Goal: Entertainment & Leisure: Consume media (video, audio)

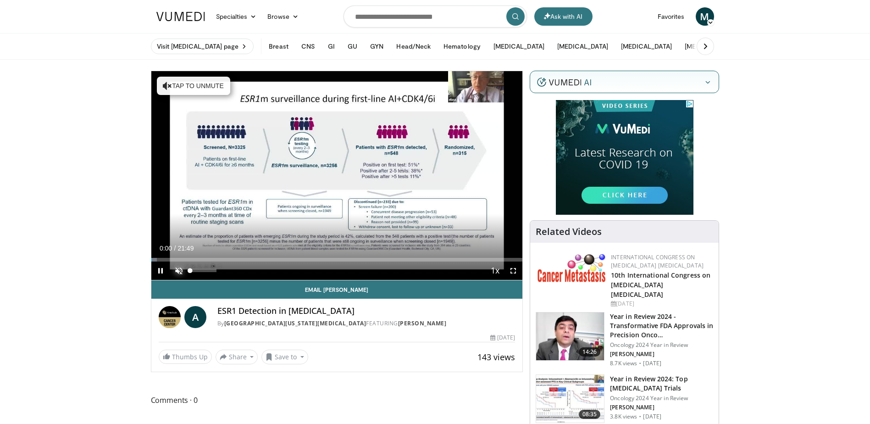
click at [173, 271] on span "Video Player" at bounding box center [179, 270] width 18 height 18
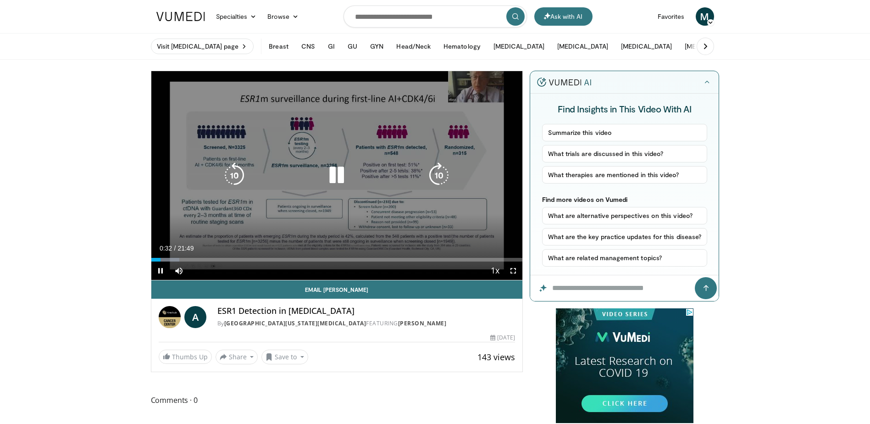
click at [340, 176] on icon "Video Player" at bounding box center [337, 175] width 26 height 26
click at [339, 172] on icon "Video Player" at bounding box center [337, 175] width 26 height 26
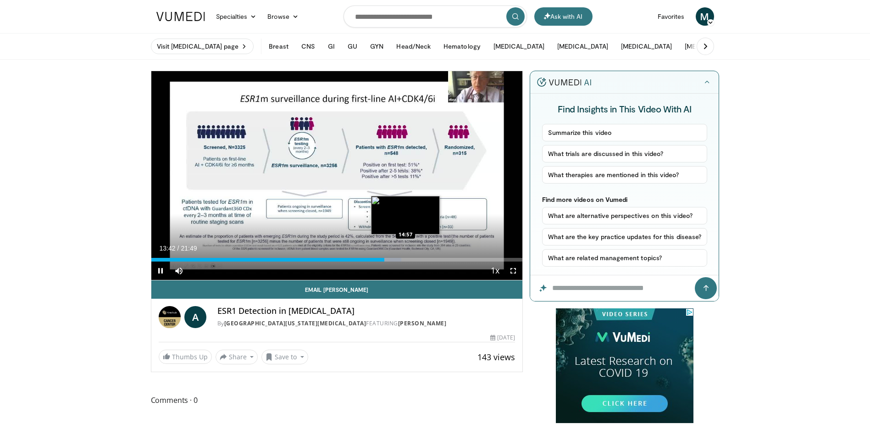
click at [406, 258] on div "Loaded : 67.40% 13:42 14:57" at bounding box center [337, 260] width 372 height 4
click at [423, 259] on div "Loaded : 73.46% 15:02 15:57" at bounding box center [337, 260] width 372 height 4
click at [431, 259] on div "Loaded : 76.49% 16:01 16:26" at bounding box center [337, 260] width 372 height 4
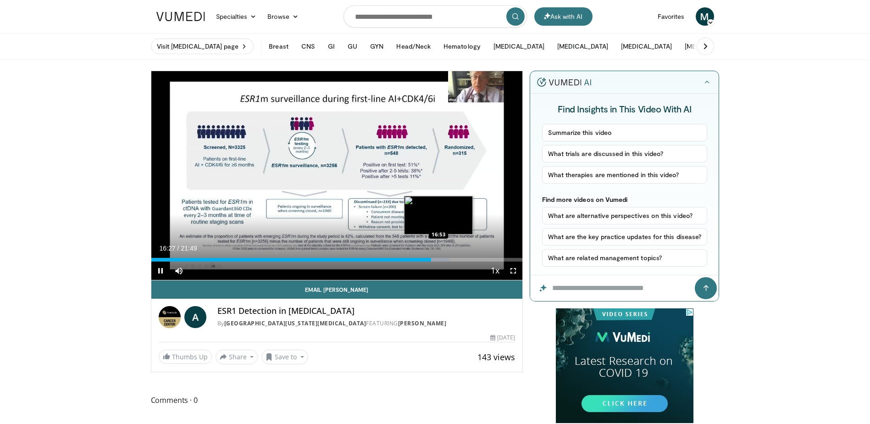
click at [439, 259] on div "Progress Bar" at bounding box center [436, 260] width 26 height 4
click at [446, 259] on div "Progress Bar" at bounding box center [443, 260] width 24 height 4
click at [453, 260] on div "Progress Bar" at bounding box center [448, 260] width 20 height 4
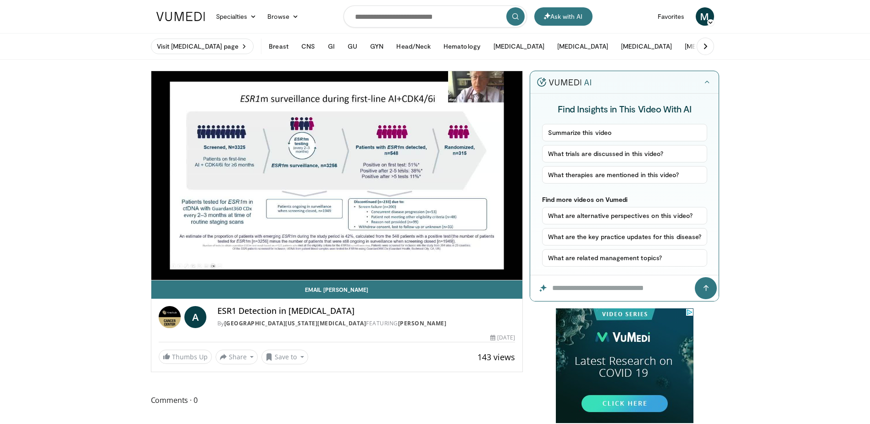
click at [459, 260] on video-js "**********" at bounding box center [337, 175] width 372 height 209
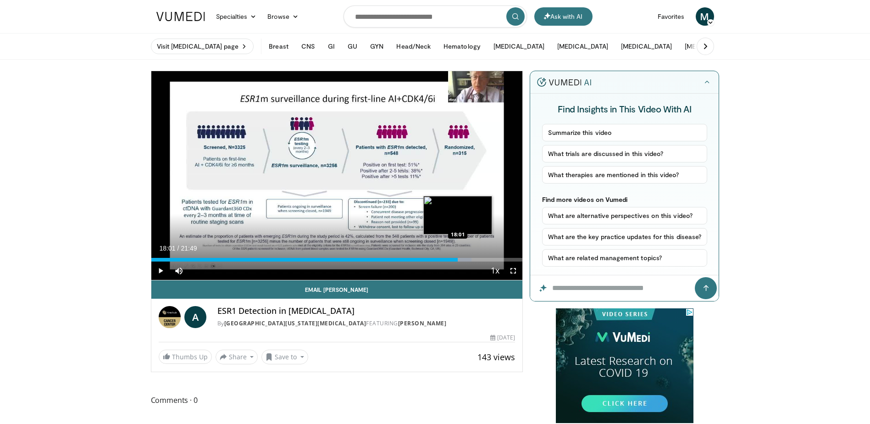
click at [458, 258] on div "Progress Bar" at bounding box center [458, 260] width 27 height 4
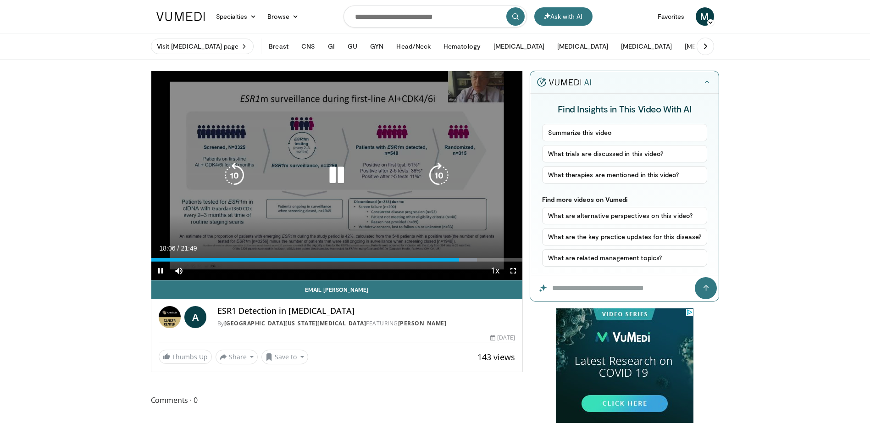
click at [468, 259] on div "Loaded : 87.80% 18:06 18:35" at bounding box center [337, 260] width 372 height 4
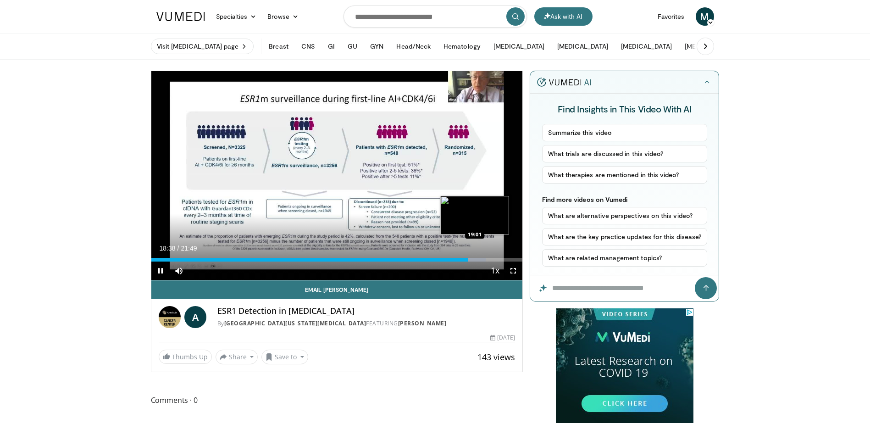
click at [475, 259] on div "Loaded : 90.09% 18:38 19:01" at bounding box center [337, 260] width 372 height 4
click at [482, 258] on div "Progress Bar" at bounding box center [481, 260] width 28 height 4
click at [489, 258] on div "Progress Bar" at bounding box center [487, 260] width 26 height 4
click at [493, 258] on div "Loaded : 95.42% 20:06 20:06" at bounding box center [337, 260] width 372 height 4
click at [499, 261] on div "Loaded : 97.69% 20:27 20:27" at bounding box center [337, 260] width 372 height 4
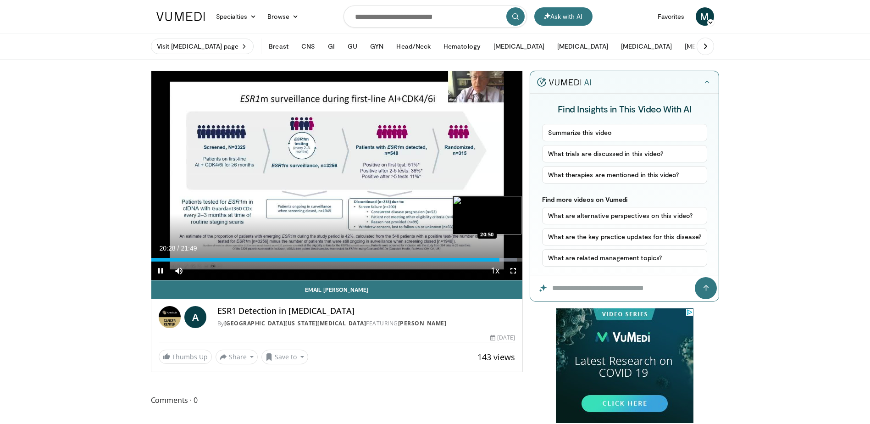
click at [506, 258] on div "Loaded : 98.45% 20:28 20:50" at bounding box center [337, 260] width 372 height 4
